Goal: Task Accomplishment & Management: Manage account settings

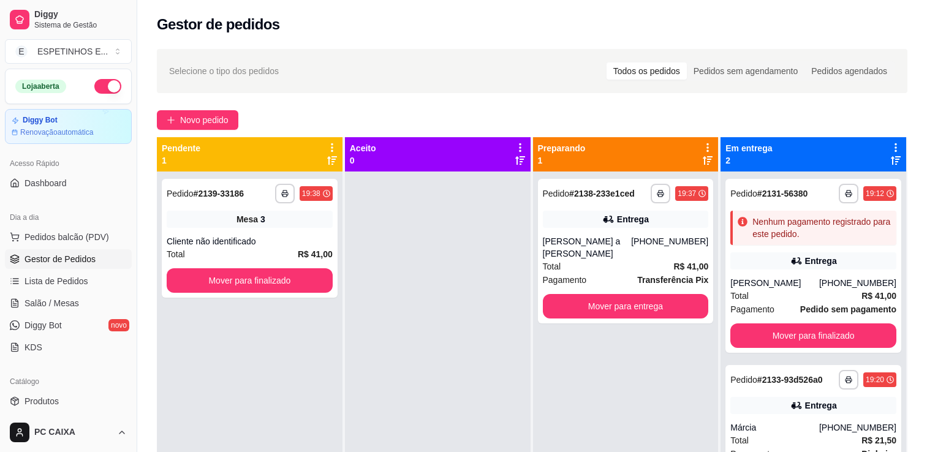
scroll to position [124, 0]
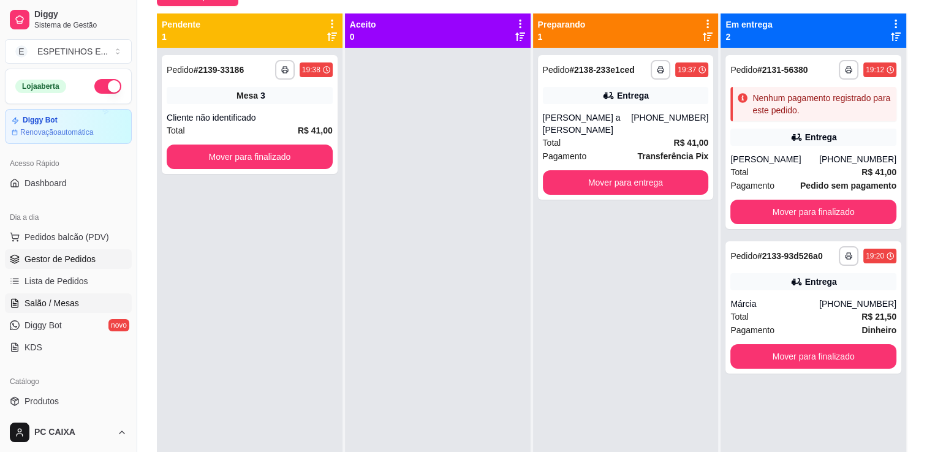
click at [36, 303] on span "Salão / Mesas" at bounding box center [51, 303] width 55 height 12
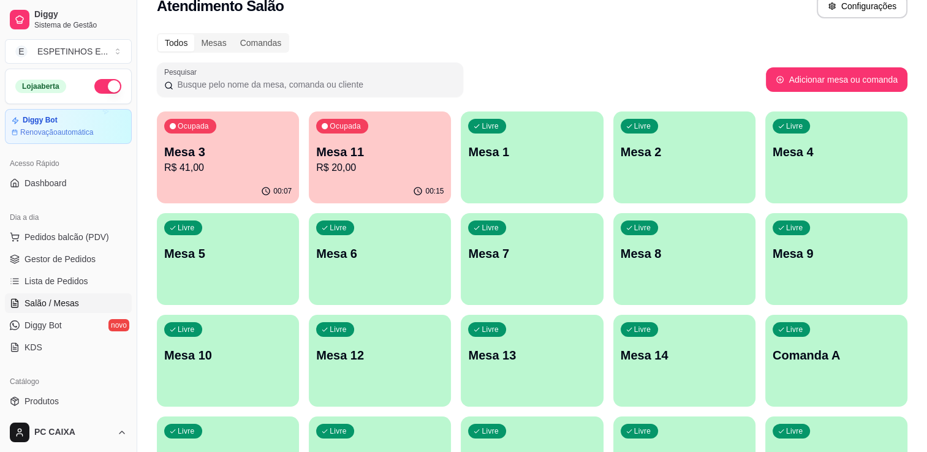
scroll to position [28, 0]
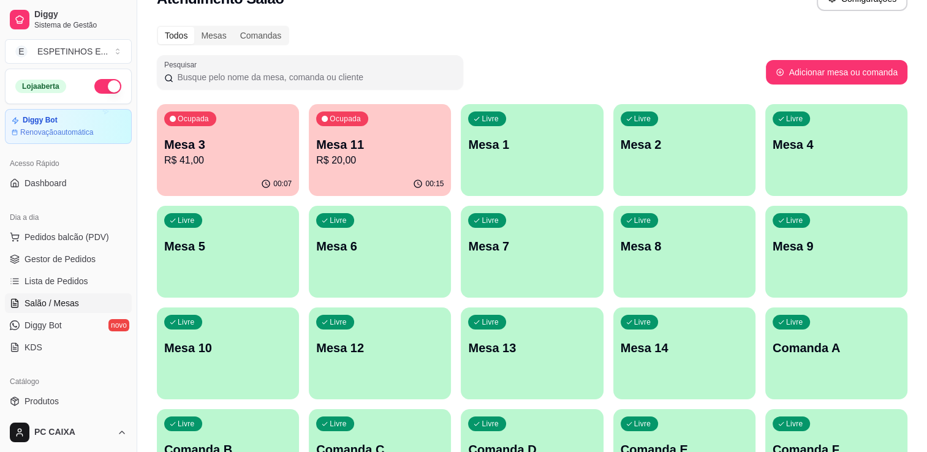
click at [47, 302] on span "Salão / Mesas" at bounding box center [51, 303] width 55 height 12
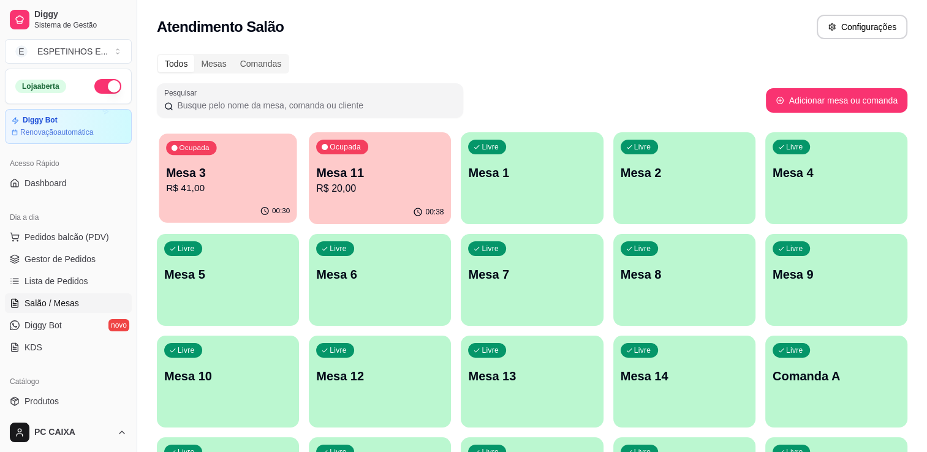
click at [194, 190] on p "R$ 41,00" at bounding box center [228, 188] width 124 height 14
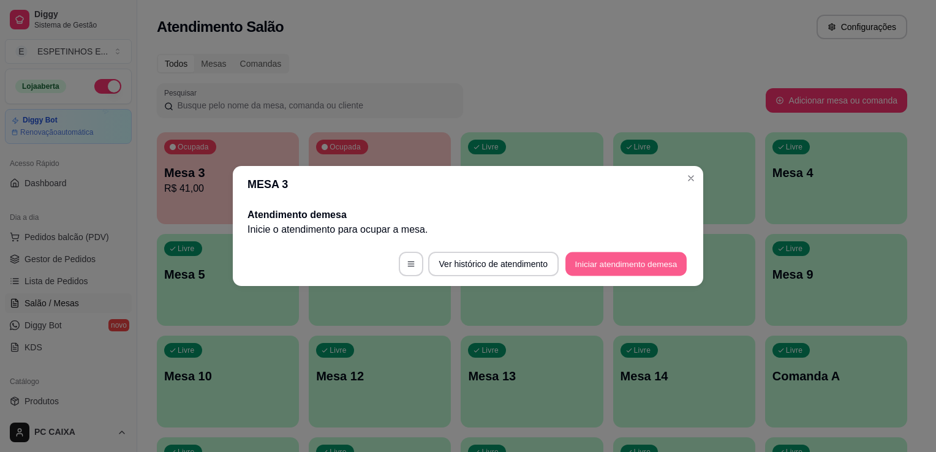
click at [638, 269] on button "Iniciar atendimento de mesa" at bounding box center [625, 264] width 121 height 24
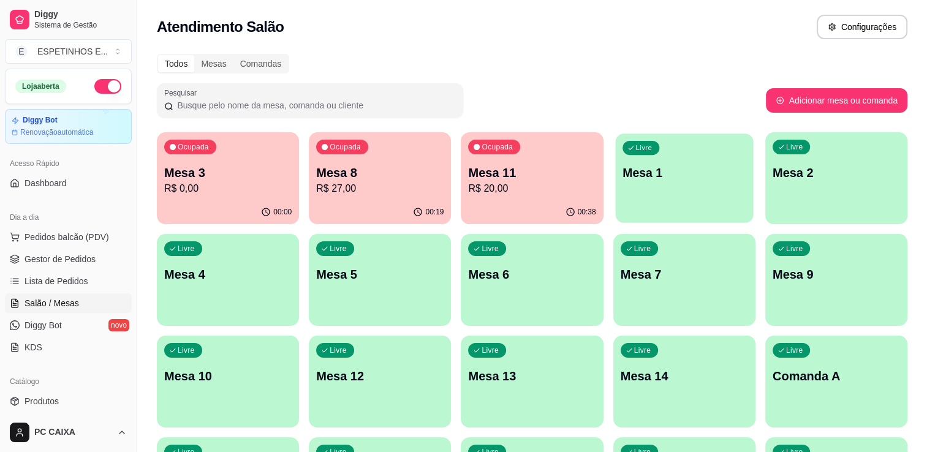
click at [698, 193] on div "Livre Mesa 1" at bounding box center [684, 171] width 138 height 75
click at [546, 179] on p "Mesa 11" at bounding box center [532, 173] width 124 height 17
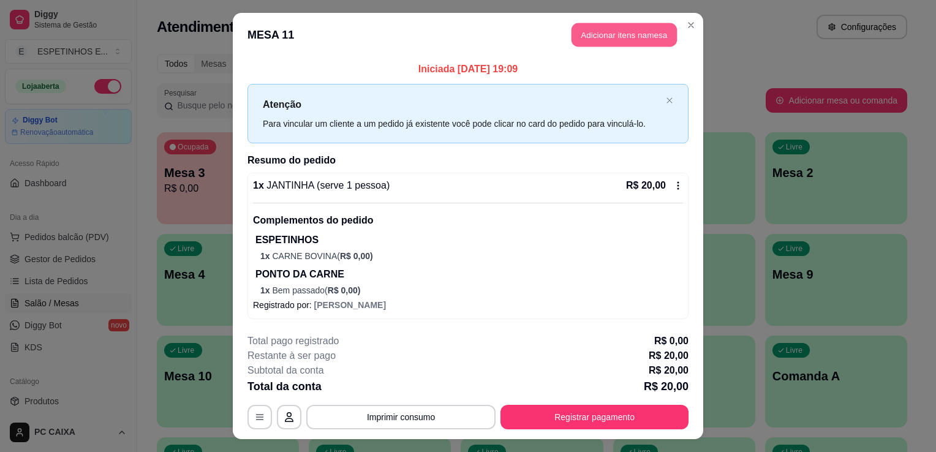
click at [619, 38] on button "Adicionar itens na mesa" at bounding box center [623, 35] width 105 height 24
click at [619, 38] on div "PICOLÉS VILELA" at bounding box center [657, 35] width 93 height 31
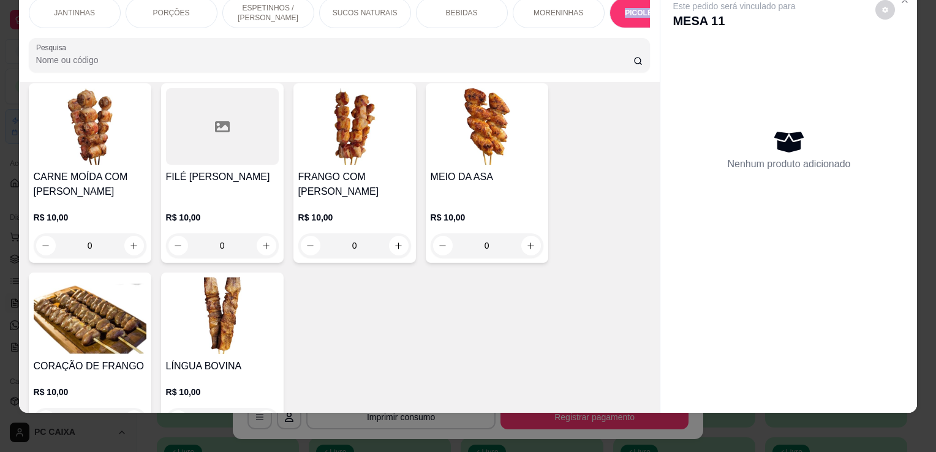
scroll to position [758, 0]
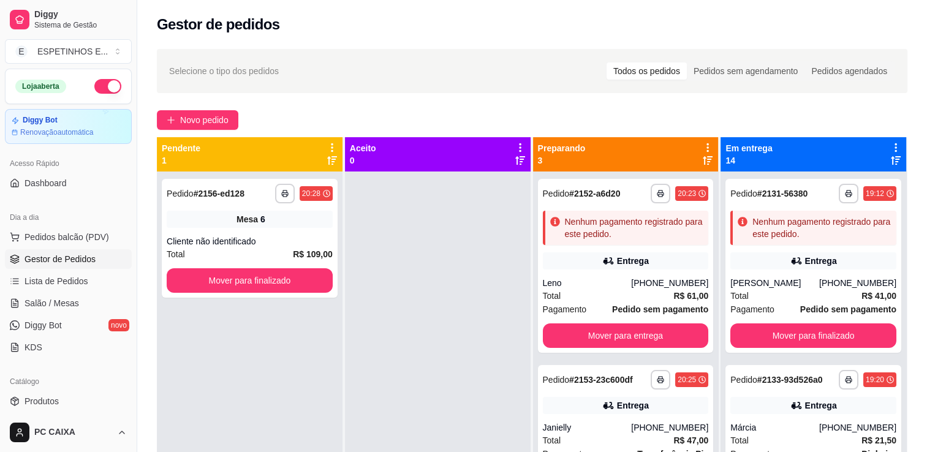
click at [64, 222] on div "Dia a dia" at bounding box center [68, 218] width 127 height 20
click at [833, 335] on button "Mover para finalizado" at bounding box center [813, 335] width 166 height 24
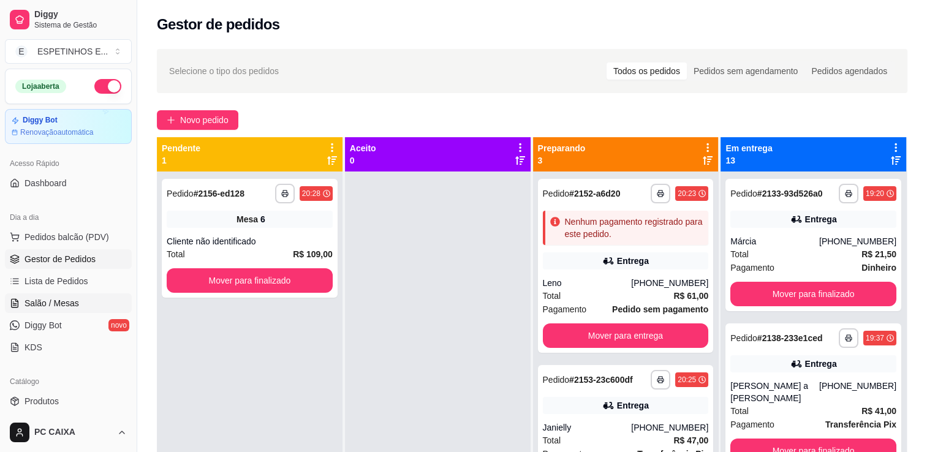
click at [70, 303] on span "Salão / Mesas" at bounding box center [51, 303] width 55 height 12
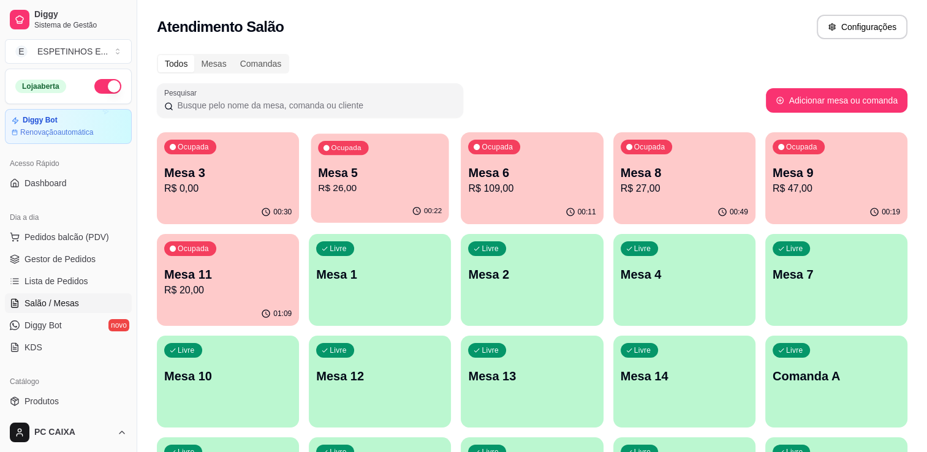
click at [349, 183] on p "R$ 26,00" at bounding box center [380, 188] width 124 height 14
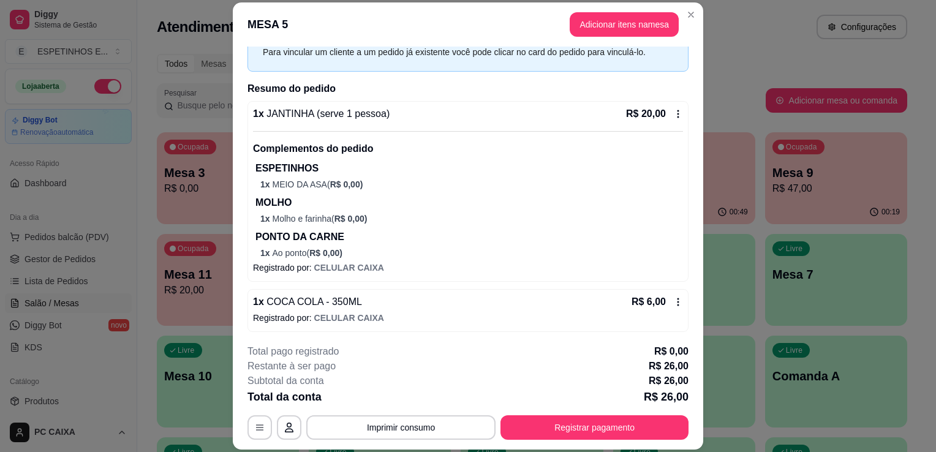
scroll to position [62, 0]
click at [577, 425] on button "Registrar pagamento" at bounding box center [594, 428] width 183 height 24
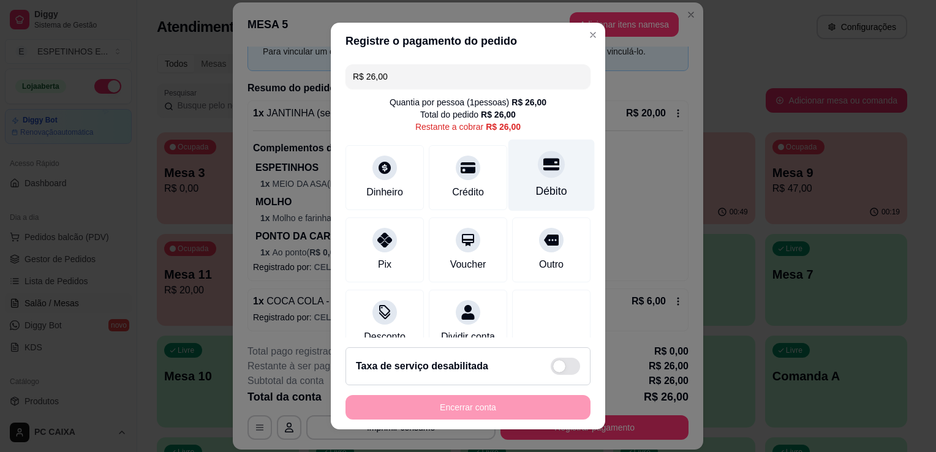
click at [538, 177] on div at bounding box center [551, 164] width 27 height 27
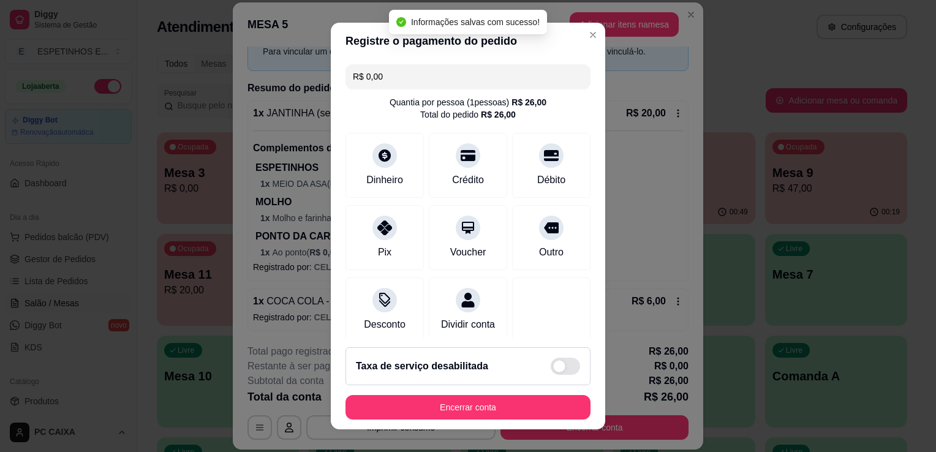
type input "R$ 0,00"
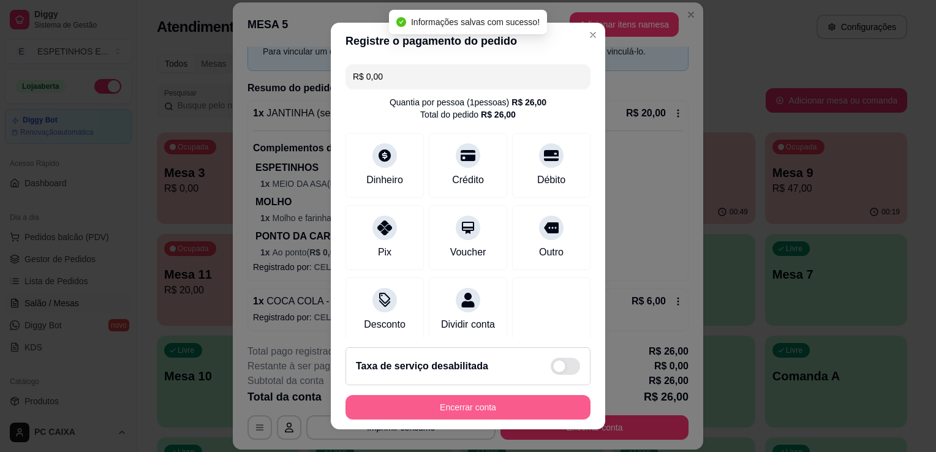
click at [497, 410] on button "Encerrar conta" at bounding box center [467, 407] width 245 height 24
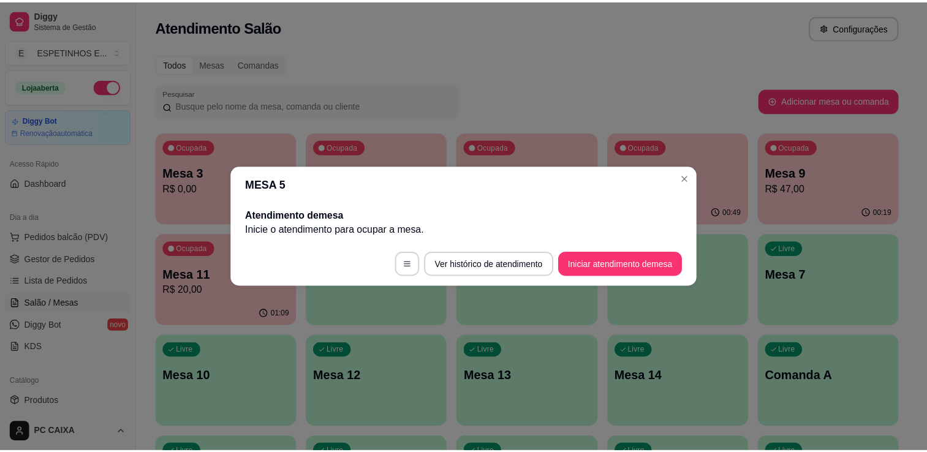
scroll to position [0, 0]
